Goal: Task Accomplishment & Management: Use online tool/utility

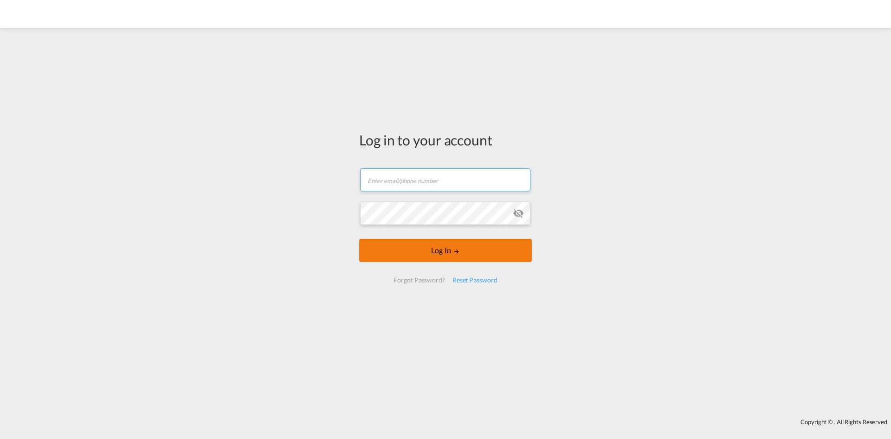
type input "rosa.paczynski@dpworld.com"
click at [458, 248] on md-icon "LOGIN" at bounding box center [457, 251] width 6 height 6
type input "[PERSON_NAME][EMAIL_ADDRESS][PERSON_NAME][DOMAIN_NAME]"
click at [457, 254] on md-icon "LOGIN" at bounding box center [457, 251] width 6 height 6
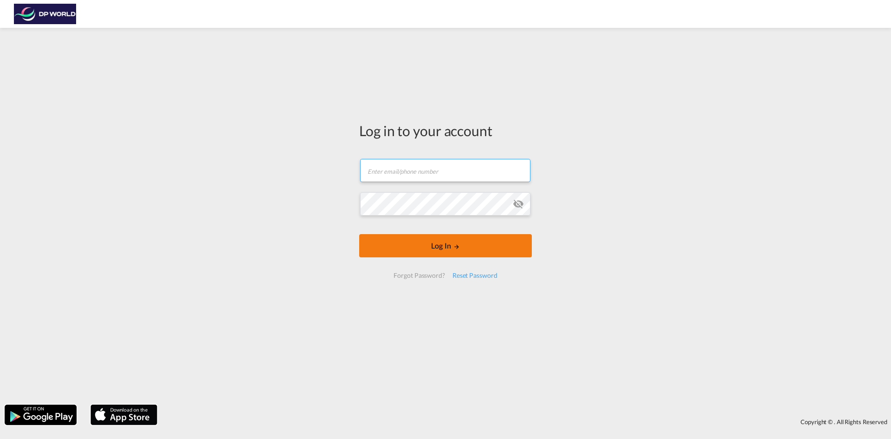
type input "[PERSON_NAME][EMAIL_ADDRESS][PERSON_NAME][DOMAIN_NAME]"
click at [441, 248] on button "Log In" at bounding box center [445, 245] width 173 height 23
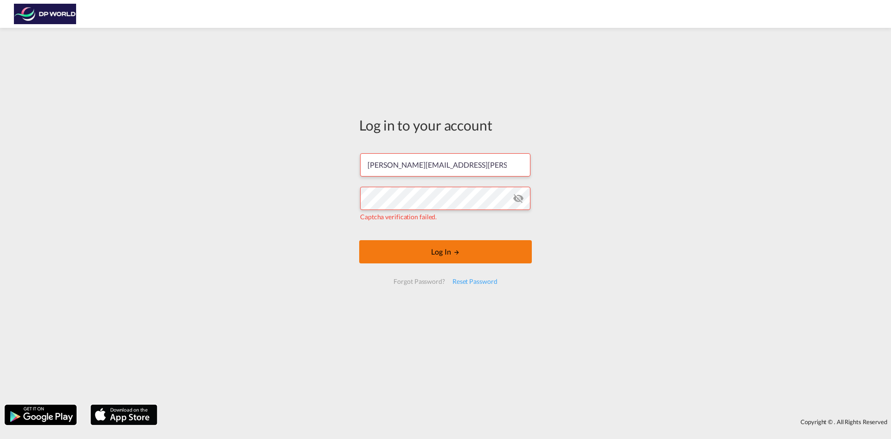
click at [428, 257] on button "Log In" at bounding box center [445, 251] width 173 height 23
click at [434, 252] on button "Log In" at bounding box center [445, 251] width 173 height 23
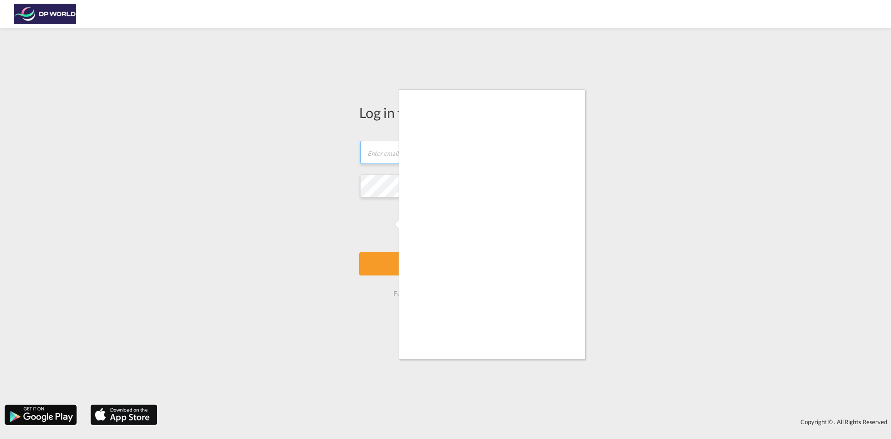
type input "[PERSON_NAME][EMAIL_ADDRESS][PERSON_NAME][DOMAIN_NAME]"
click at [593, 310] on div at bounding box center [445, 219] width 891 height 439
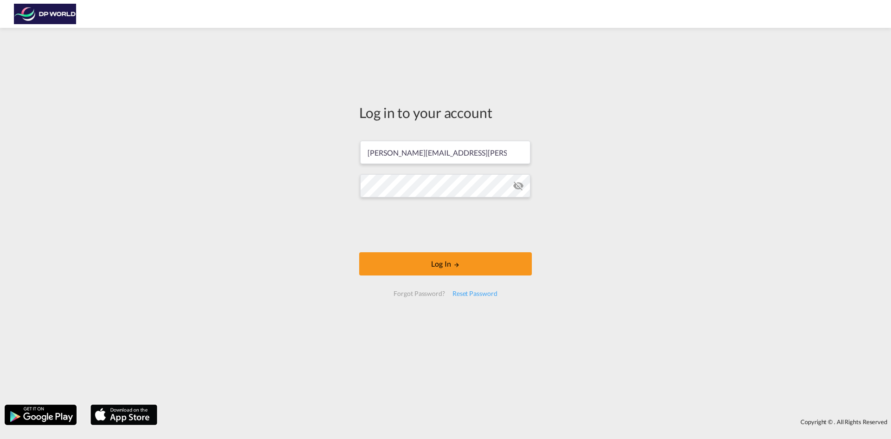
click at [572, 305] on div "Log in to your account [PERSON_NAME][EMAIL_ADDRESS][PERSON_NAME][DOMAIN_NAME] L…" at bounding box center [445, 215] width 891 height 367
click at [444, 265] on button "Log In" at bounding box center [445, 263] width 173 height 23
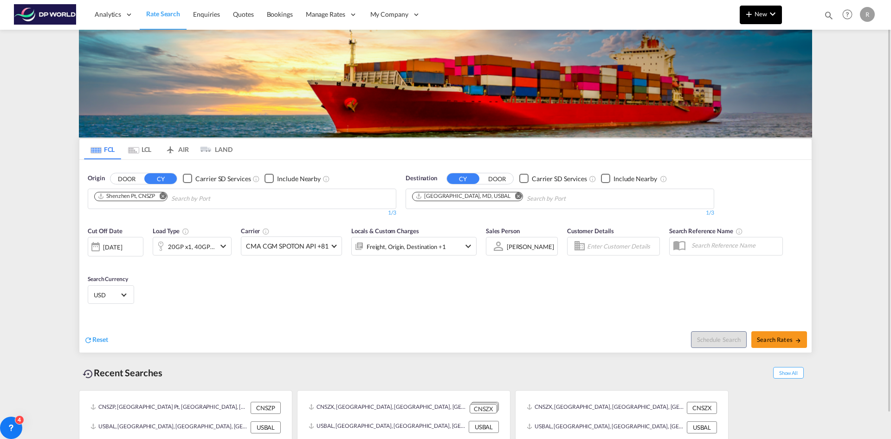
click at [757, 19] on button "New" at bounding box center [761, 15] width 42 height 19
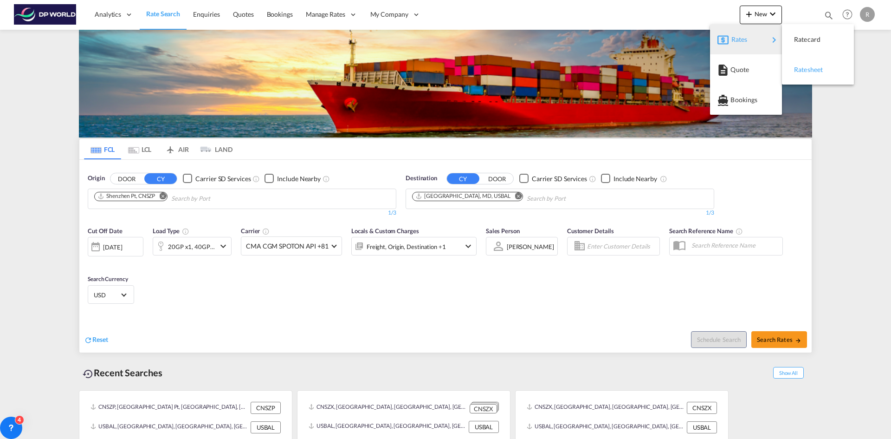
click at [819, 76] on div "Ratesheet" at bounding box center [811, 69] width 34 height 23
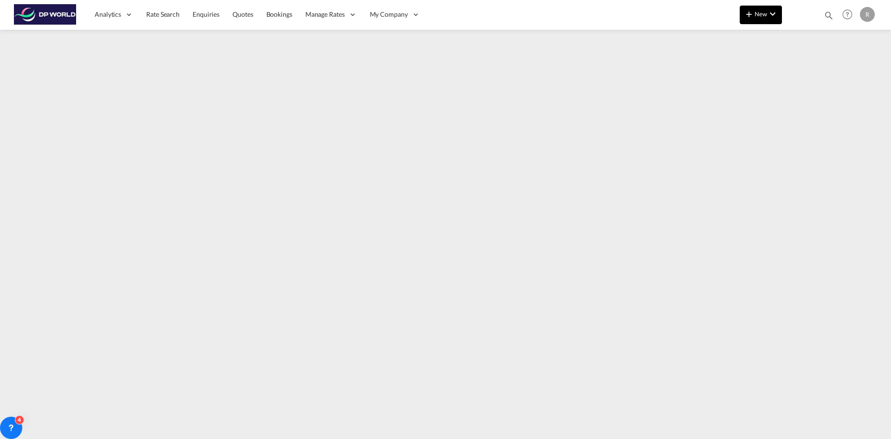
click at [751, 12] on md-icon "icon-plus 400-fg" at bounding box center [749, 13] width 11 height 11
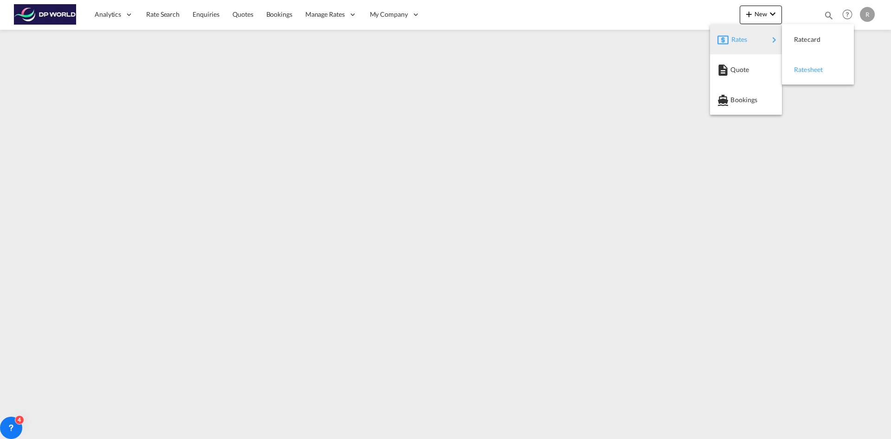
click at [805, 71] on span "Ratesheet" at bounding box center [799, 69] width 10 height 19
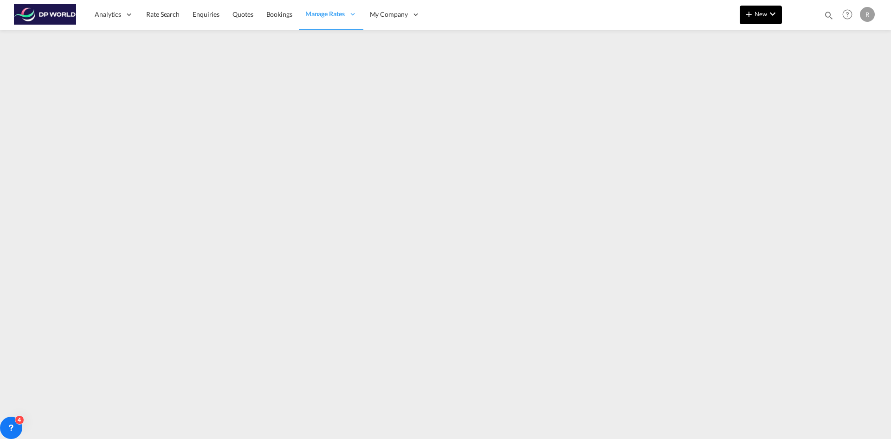
click at [755, 13] on span "New" at bounding box center [761, 13] width 35 height 7
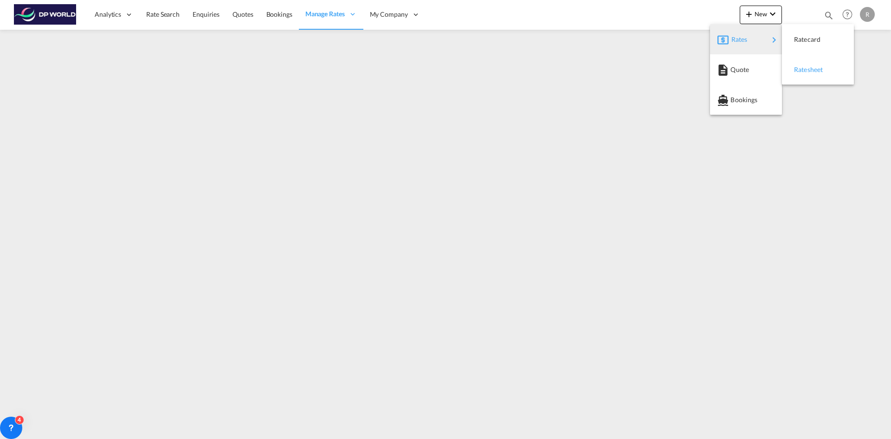
click at [805, 72] on span "Ratesheet" at bounding box center [799, 69] width 10 height 19
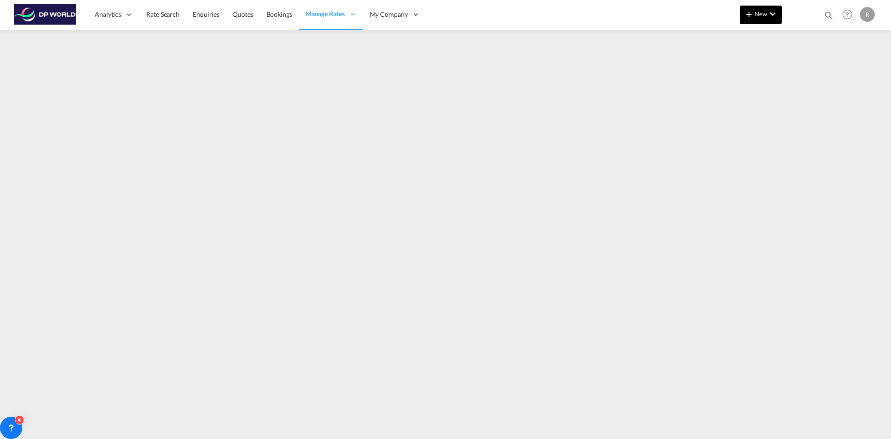
click at [767, 16] on md-icon "icon-chevron-down" at bounding box center [772, 13] width 11 height 11
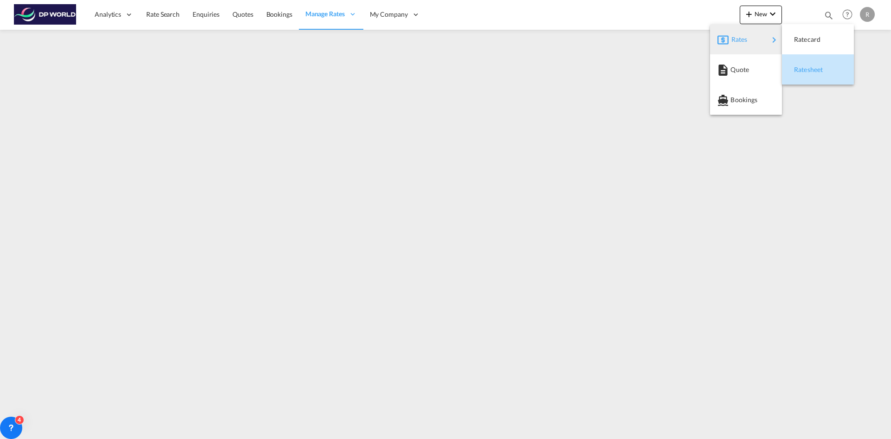
click at [825, 69] on div "Ratesheet" at bounding box center [811, 69] width 34 height 23
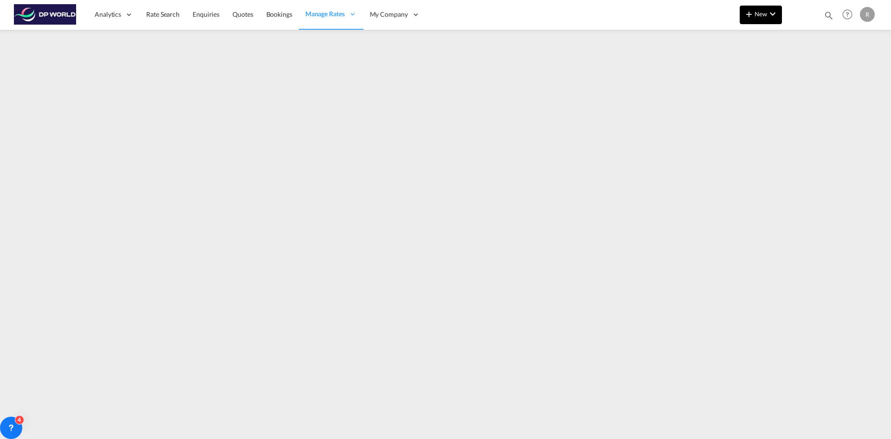
click at [755, 6] on button "New" at bounding box center [761, 15] width 42 height 19
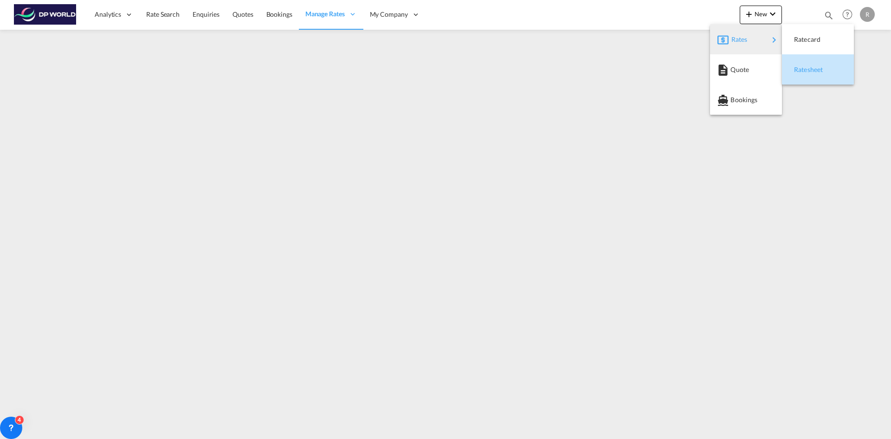
click at [805, 71] on span "Ratesheet" at bounding box center [799, 69] width 10 height 19
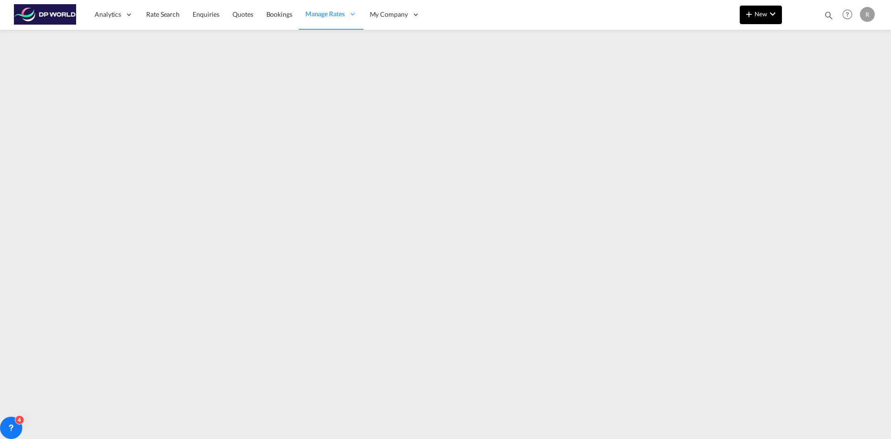
click at [756, 14] on span "New" at bounding box center [761, 13] width 35 height 7
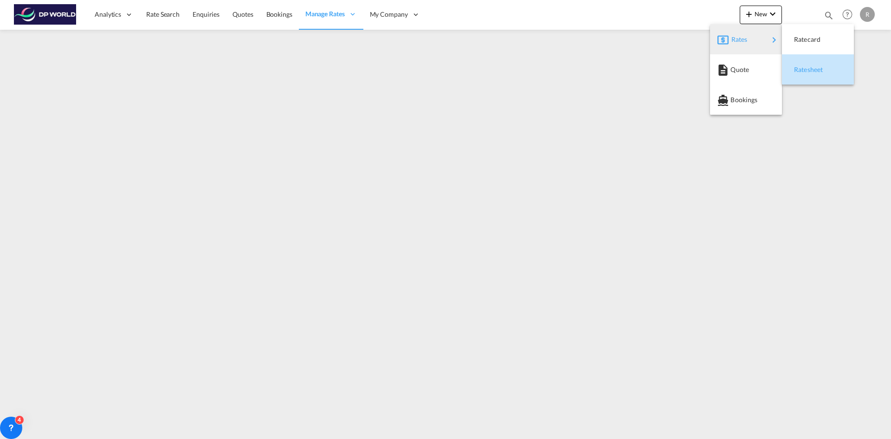
click at [805, 70] on span "Ratesheet" at bounding box center [799, 69] width 10 height 19
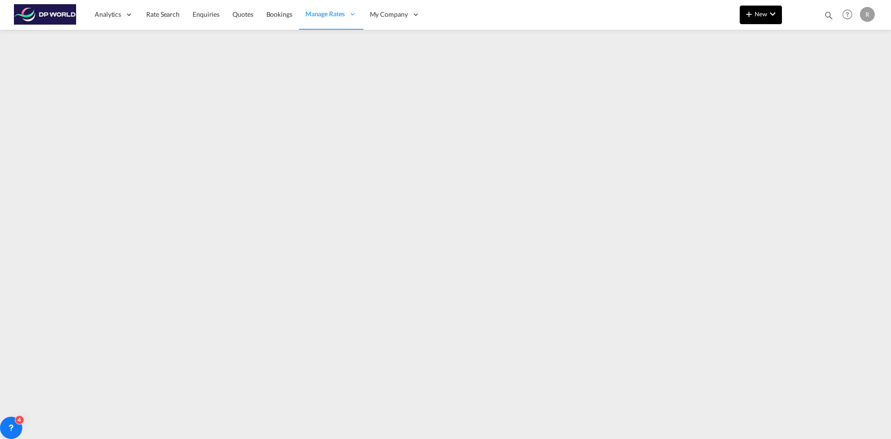
click at [772, 16] on md-icon "icon-chevron-down" at bounding box center [772, 13] width 11 height 11
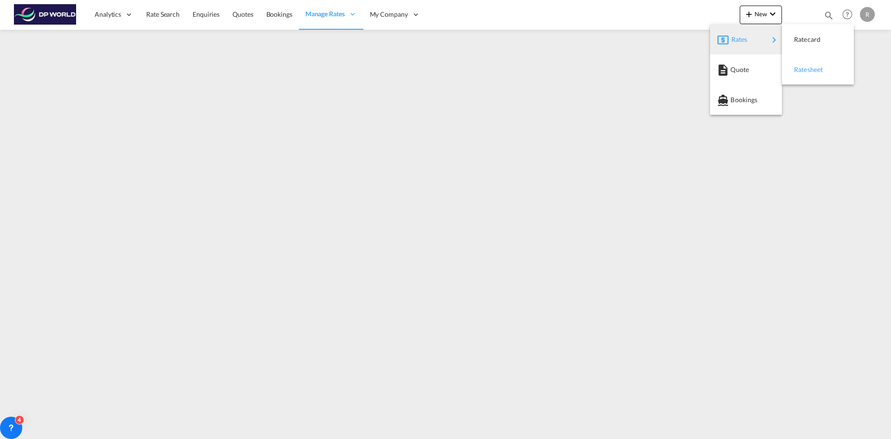
click at [813, 65] on div "Ratesheet" at bounding box center [811, 69] width 34 height 23
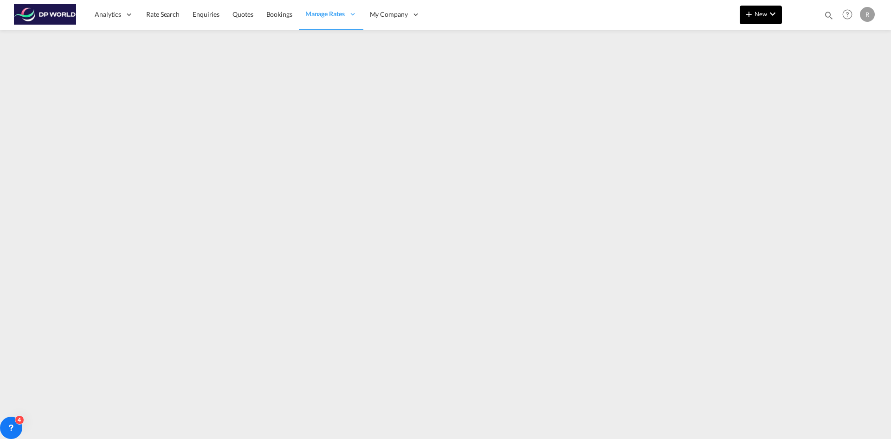
click at [763, 10] on span "New" at bounding box center [761, 13] width 35 height 7
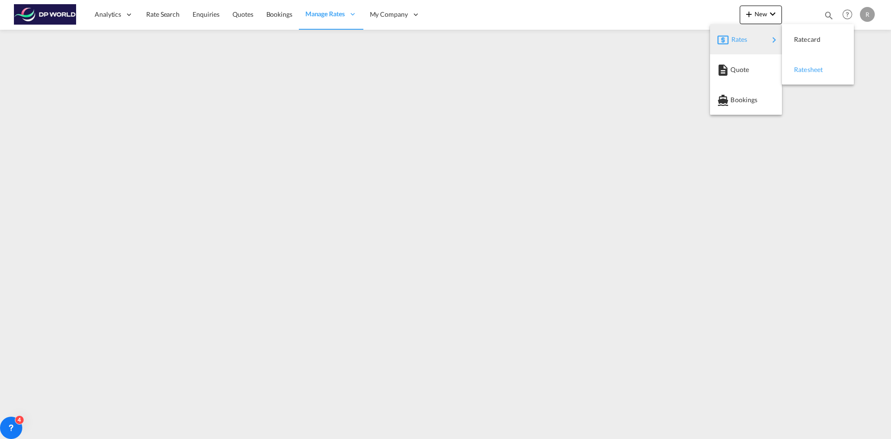
click at [805, 68] on span "Ratesheet" at bounding box center [799, 69] width 10 height 19
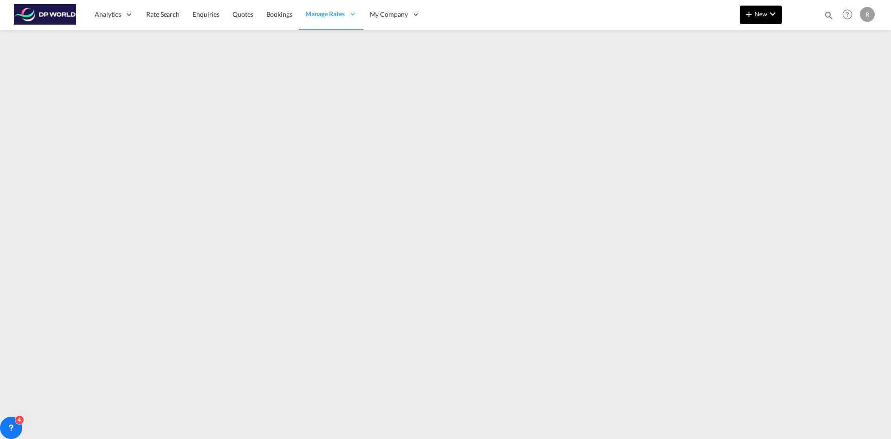
click at [754, 11] on md-icon "icon-plus 400-fg" at bounding box center [749, 13] width 11 height 11
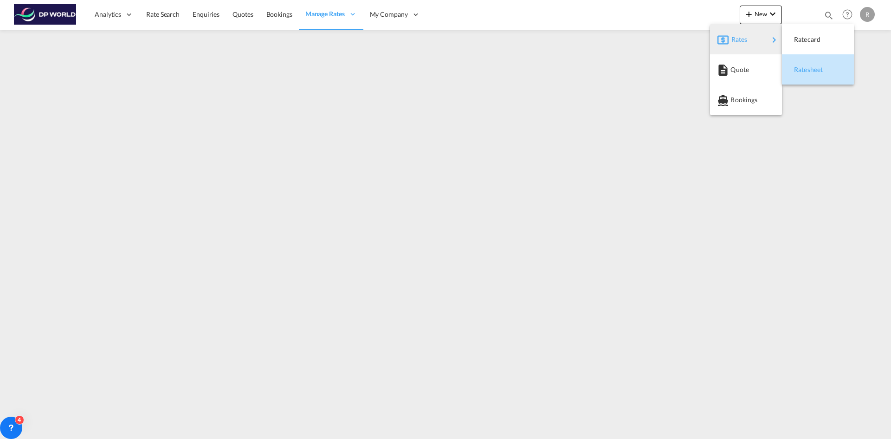
click at [820, 74] on div "Ratesheet" at bounding box center [811, 69] width 34 height 23
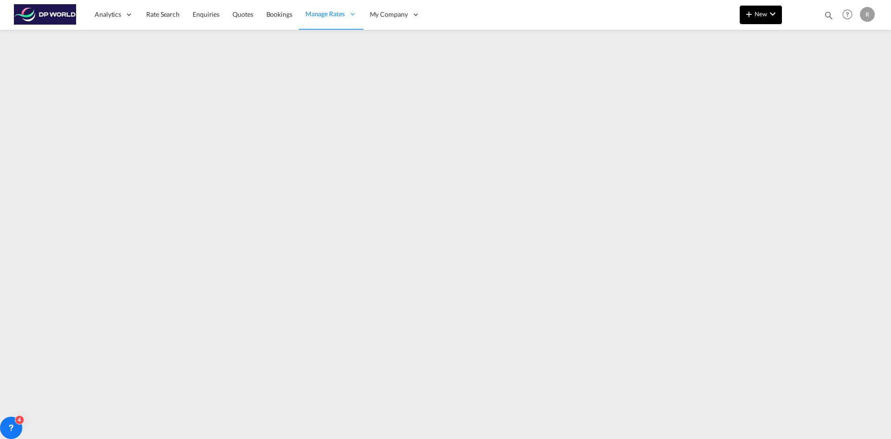
click at [744, 16] on md-icon "icon-plus 400-fg" at bounding box center [749, 13] width 11 height 11
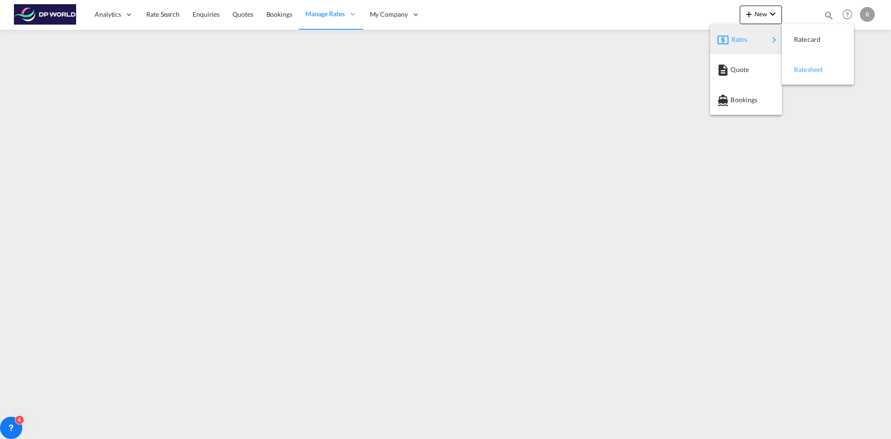
click at [804, 69] on span "Ratesheet" at bounding box center [799, 69] width 10 height 19
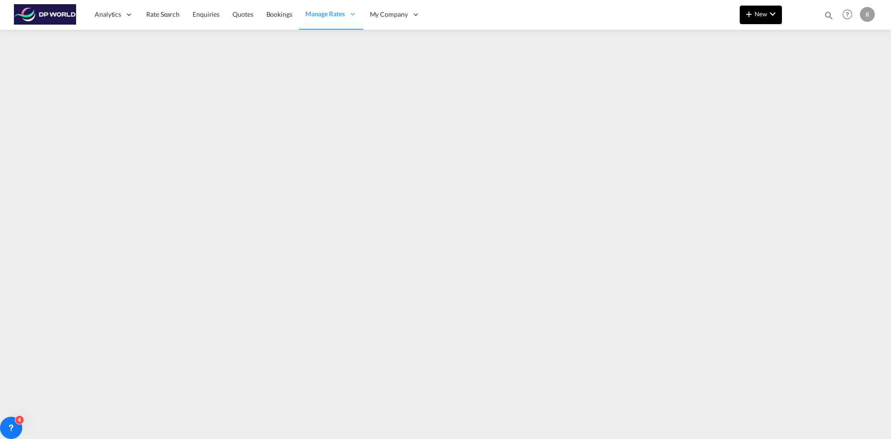
click at [773, 10] on md-icon "icon-chevron-down" at bounding box center [772, 13] width 11 height 11
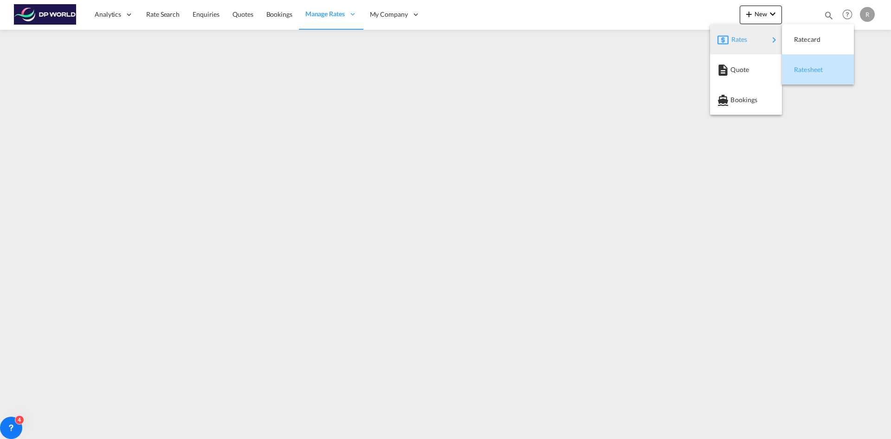
click at [805, 70] on span "Ratesheet" at bounding box center [799, 69] width 10 height 19
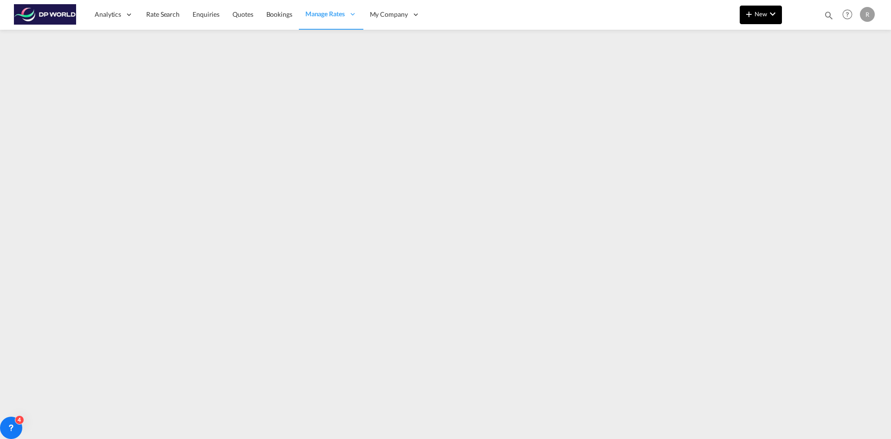
click at [764, 12] on span "New" at bounding box center [761, 13] width 35 height 7
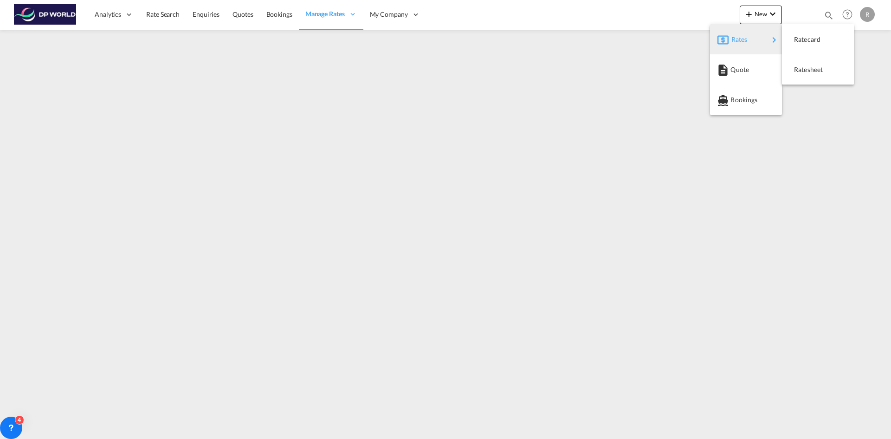
click at [750, 40] on div "Rates" at bounding box center [750, 39] width 37 height 23
click at [805, 70] on span "Ratesheet" at bounding box center [799, 69] width 10 height 19
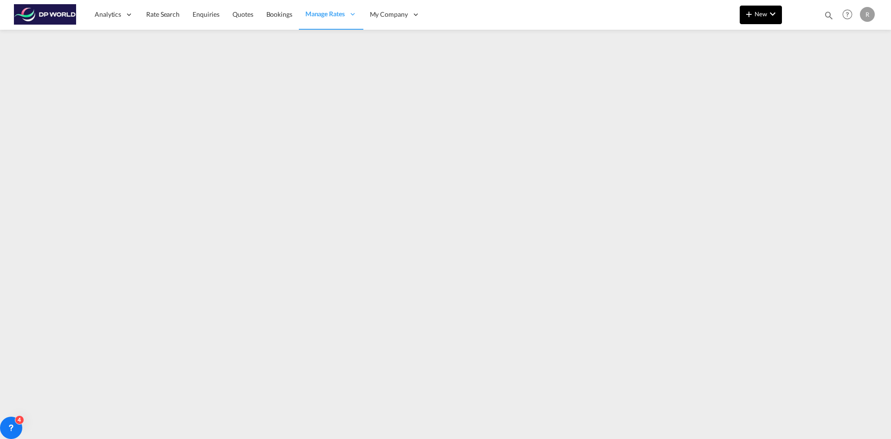
click at [764, 20] on button "New" at bounding box center [761, 15] width 42 height 19
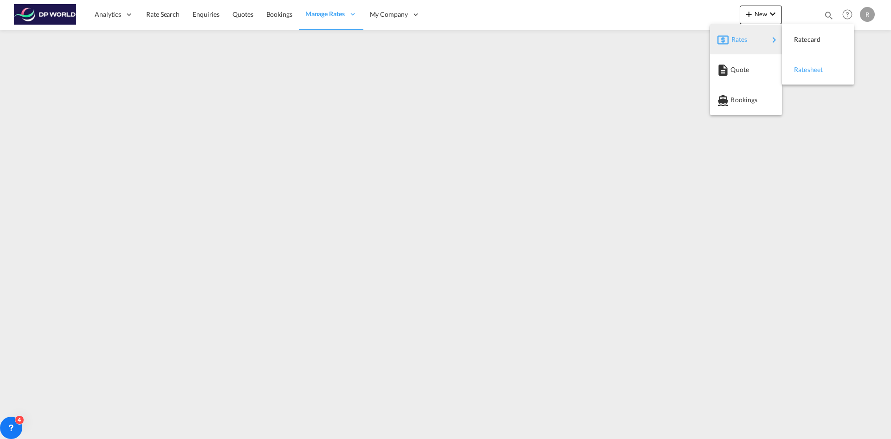
click at [803, 71] on span "Ratesheet" at bounding box center [799, 69] width 10 height 19
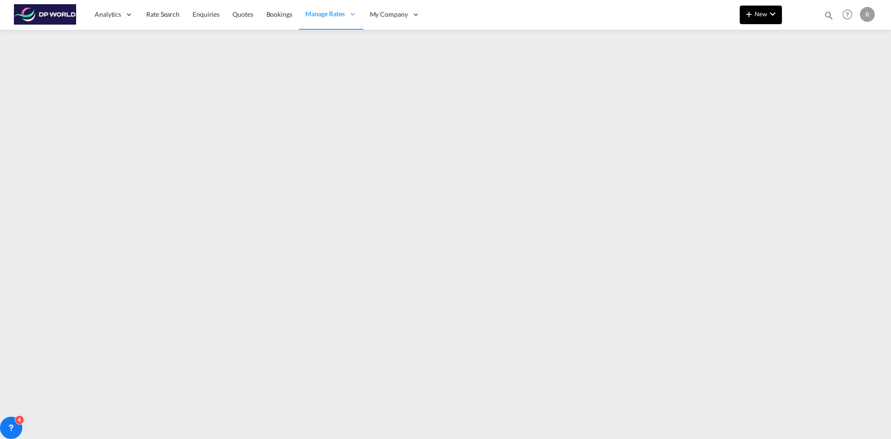
click at [754, 14] on md-icon "icon-plus 400-fg" at bounding box center [749, 13] width 11 height 11
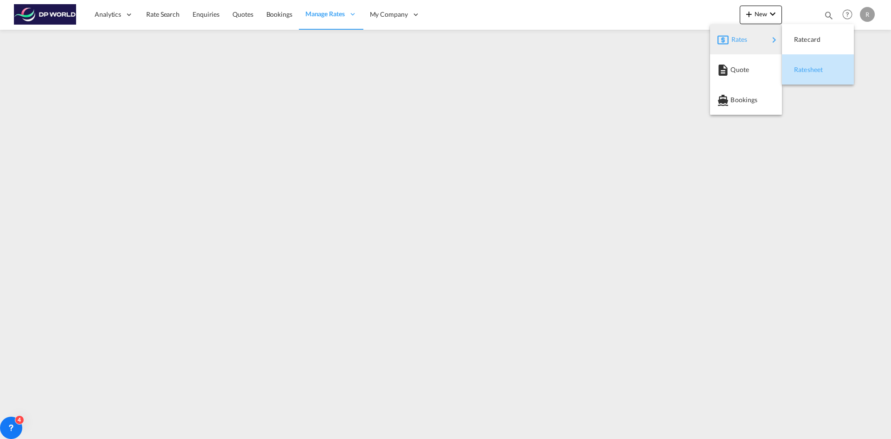
click at [805, 72] on span "Ratesheet" at bounding box center [799, 69] width 10 height 19
